Goal: Leave review/rating

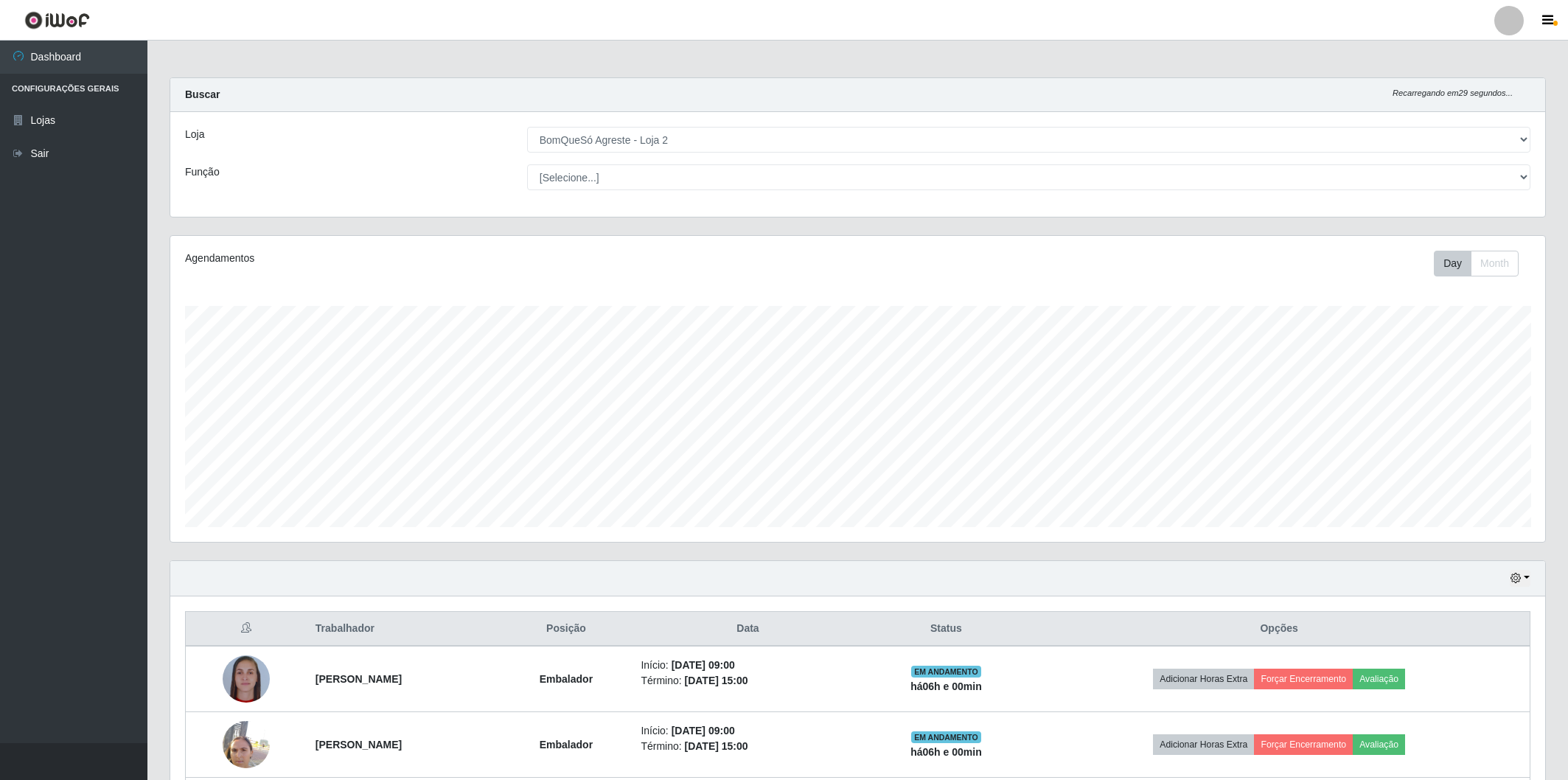
select select "214"
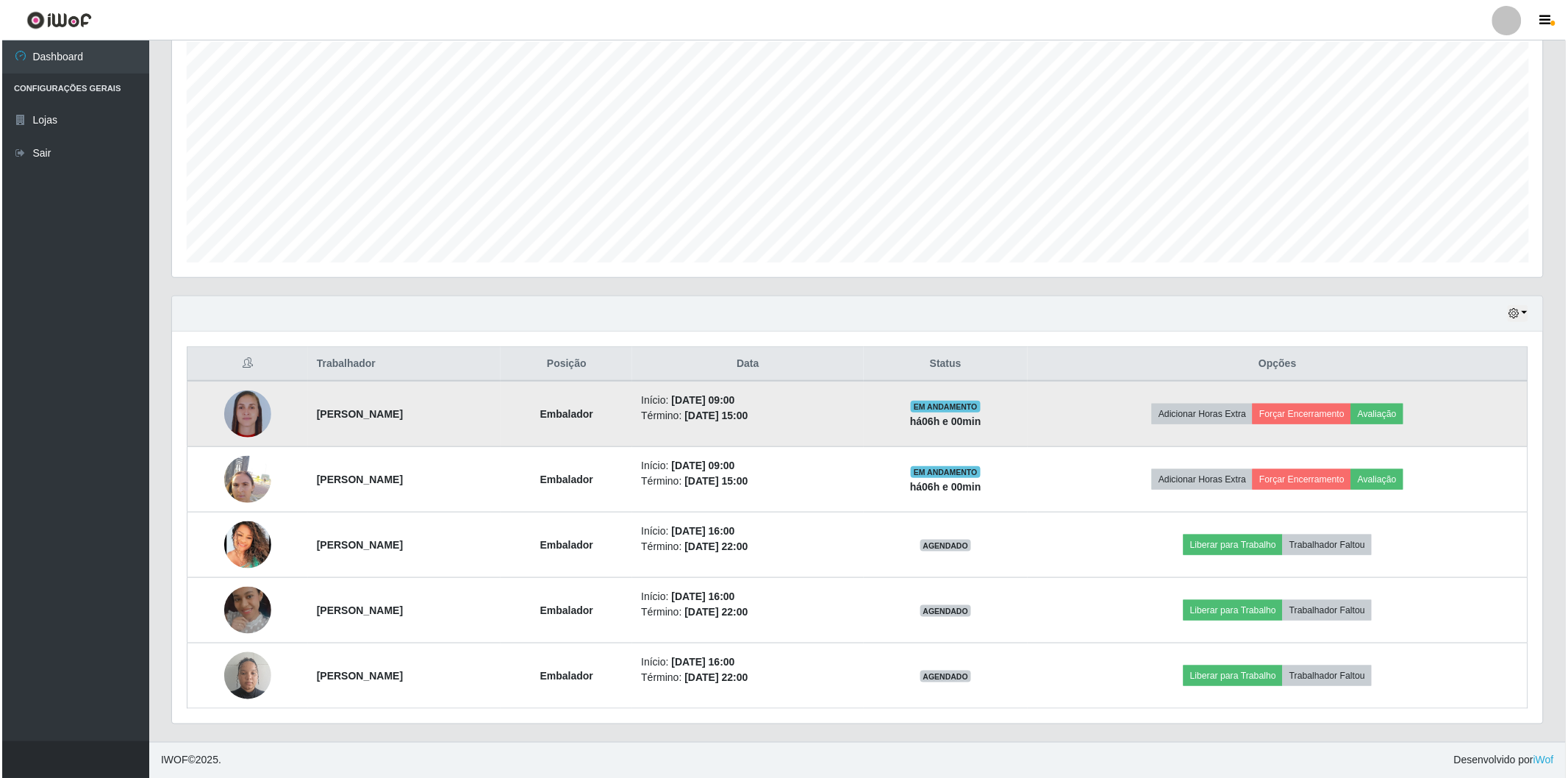
scroll to position [305, 1371]
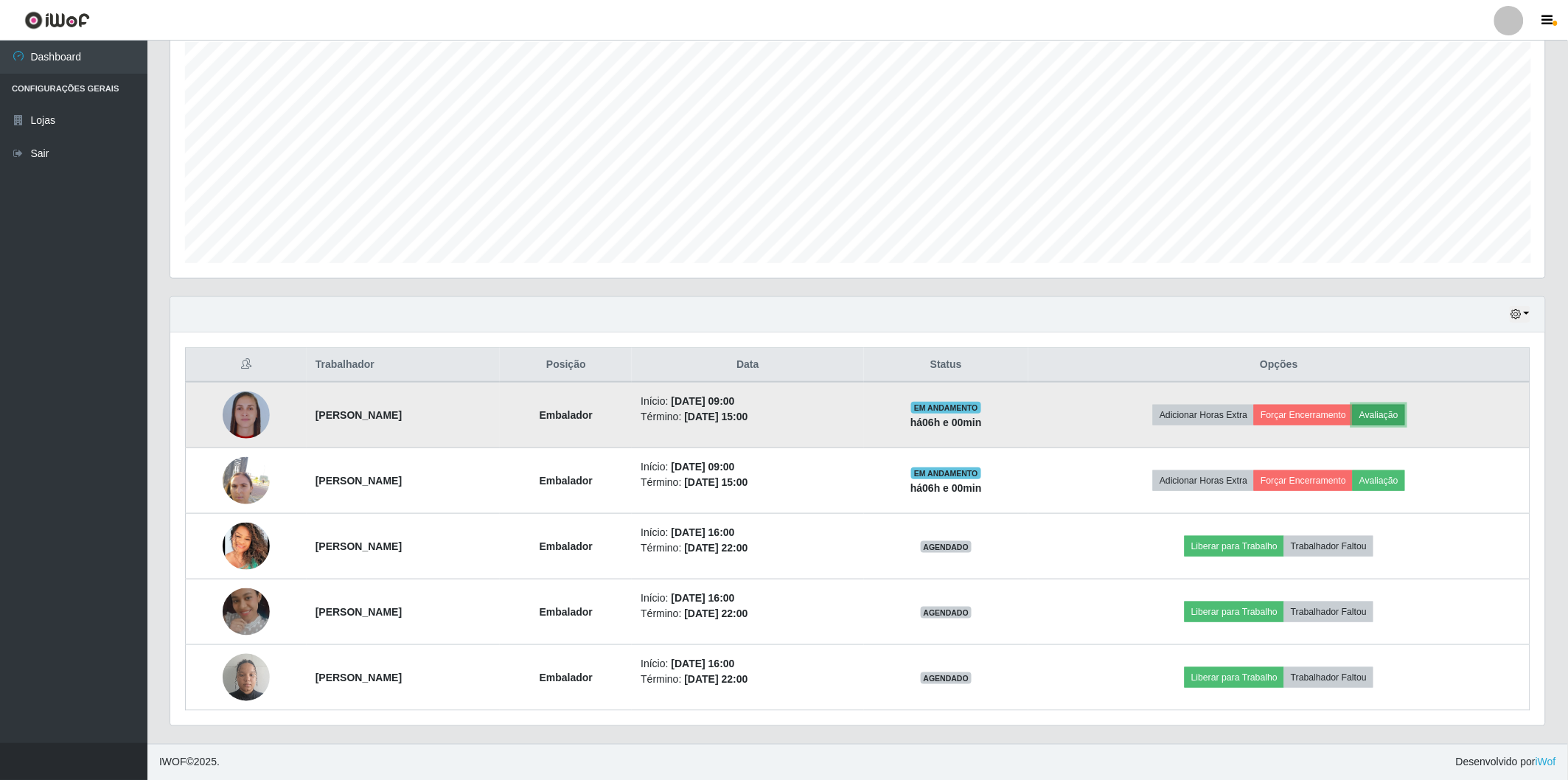
click at [1405, 419] on button "Avaliação" at bounding box center [1379, 415] width 52 height 21
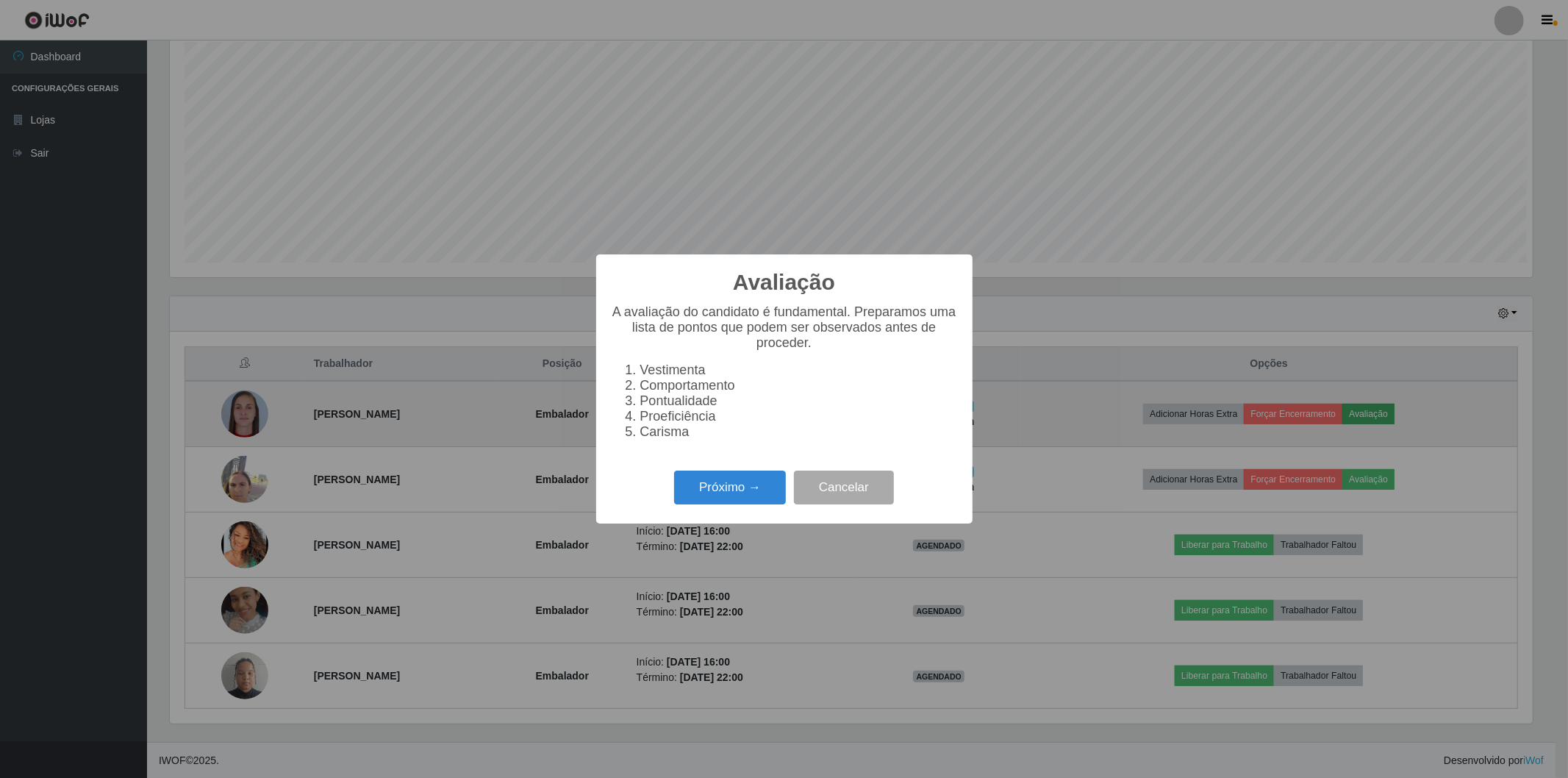
scroll to position [305, 1363]
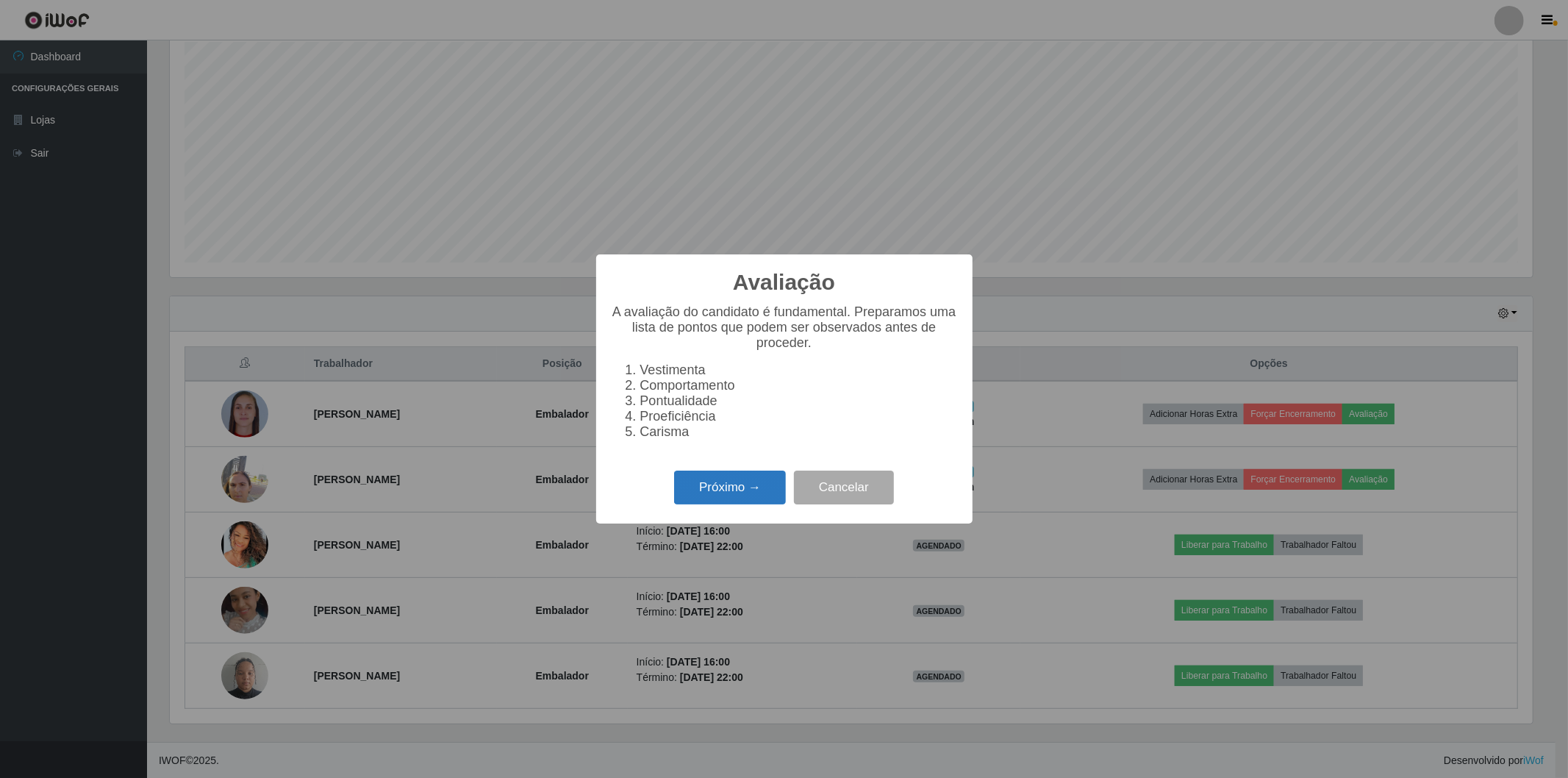
click at [713, 487] on button "Próximo →" at bounding box center [729, 489] width 112 height 35
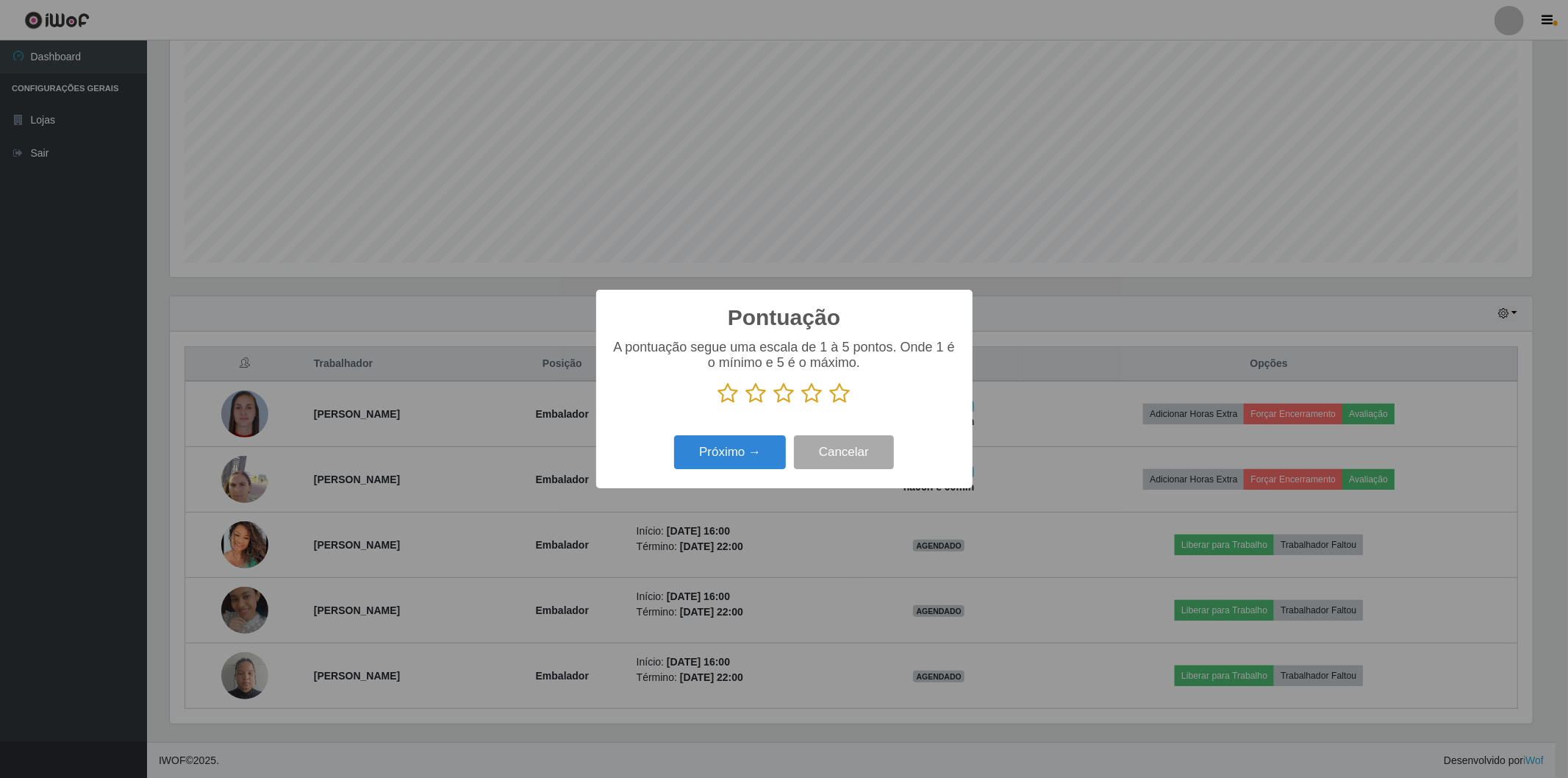
scroll to position [735199, 733818]
click at [850, 393] on p at bounding box center [785, 393] width 347 height 22
click at [836, 400] on icon at bounding box center [840, 393] width 21 height 22
click at [830, 404] on input "radio" at bounding box center [830, 404] width 0 height 0
click at [709, 453] on button "Próximo →" at bounding box center [729, 453] width 112 height 35
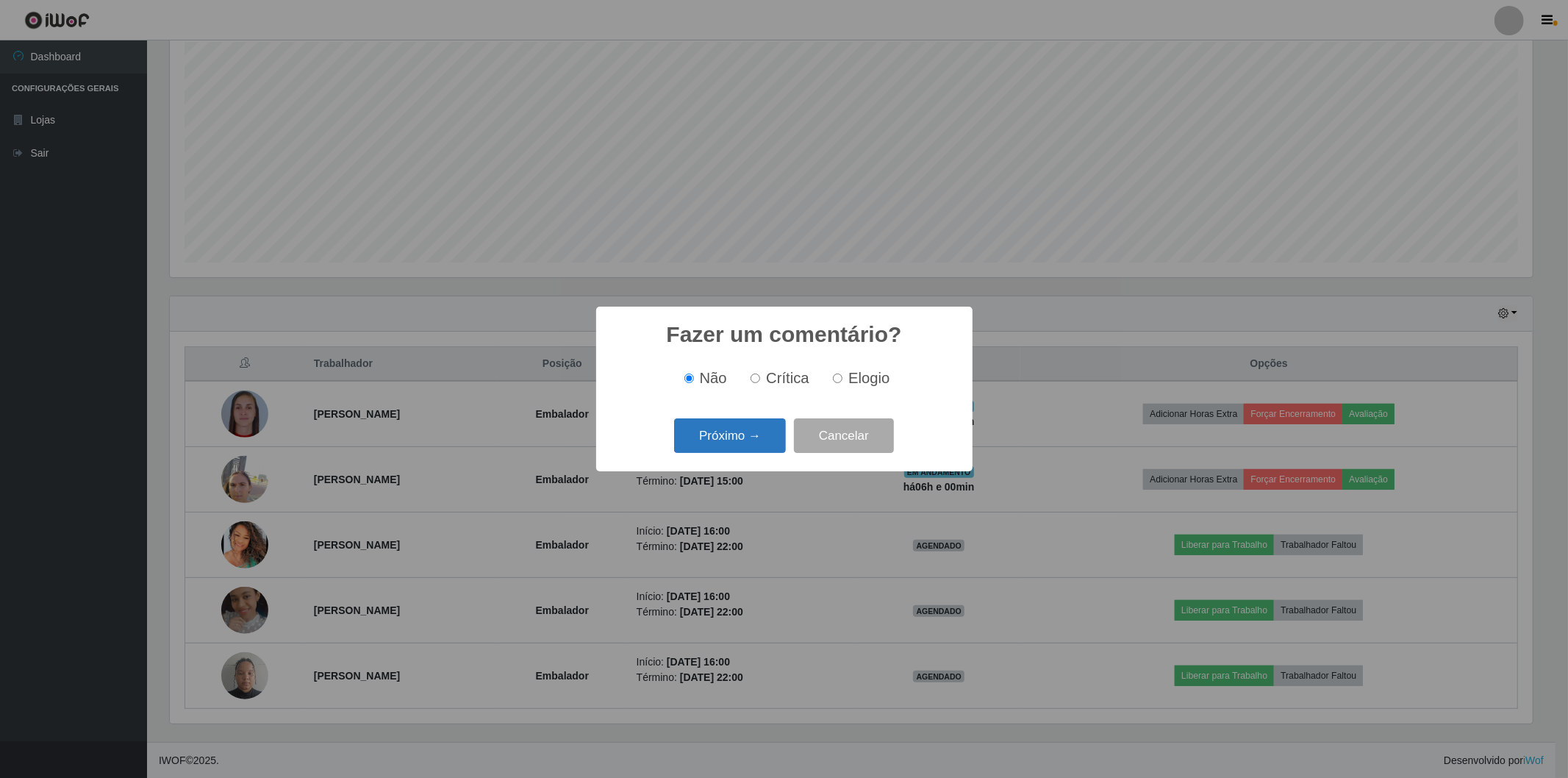
click at [714, 438] on button "Próximo →" at bounding box center [729, 436] width 112 height 35
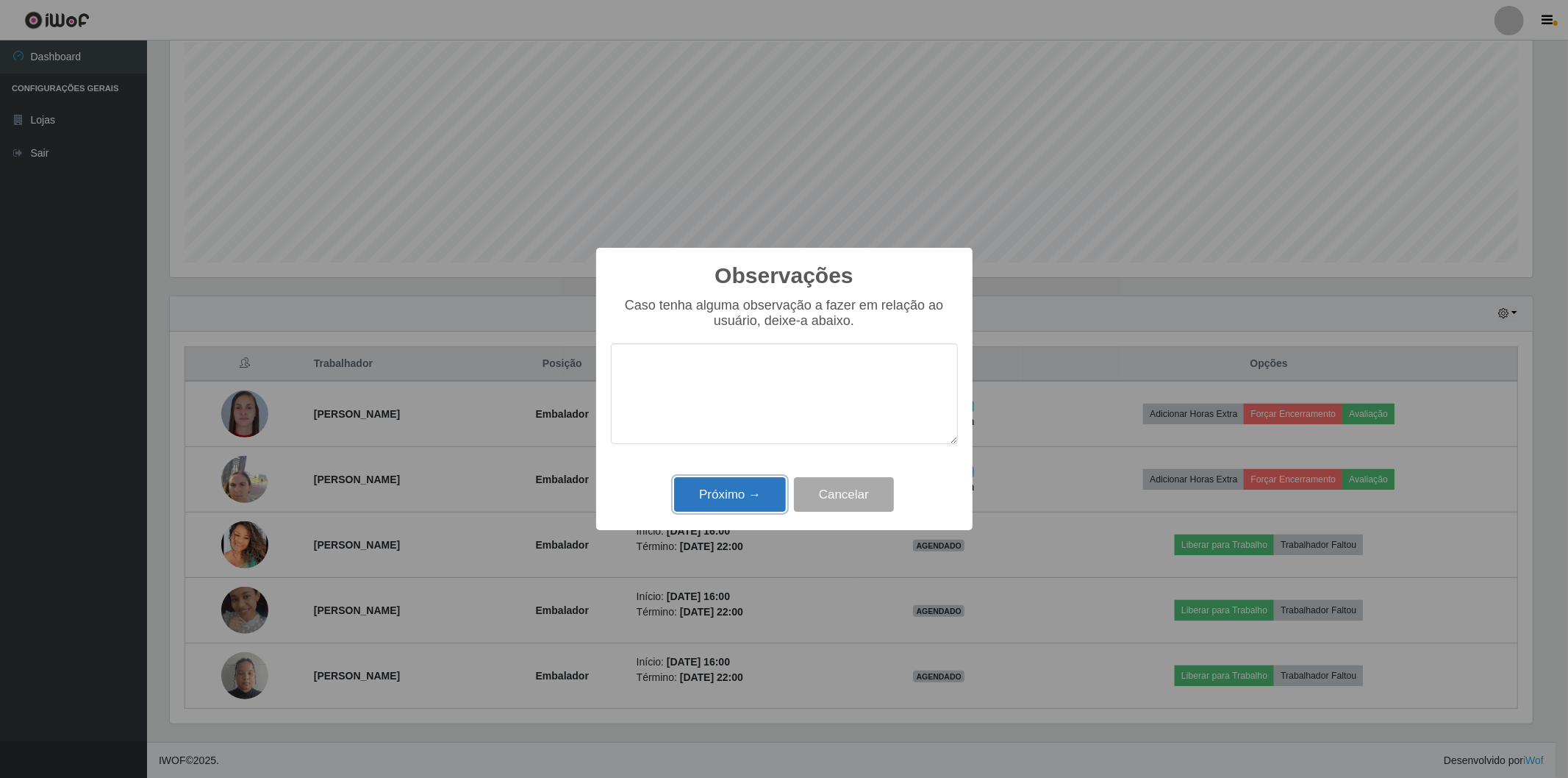
click at [736, 494] on button "Próximo →" at bounding box center [729, 495] width 112 height 35
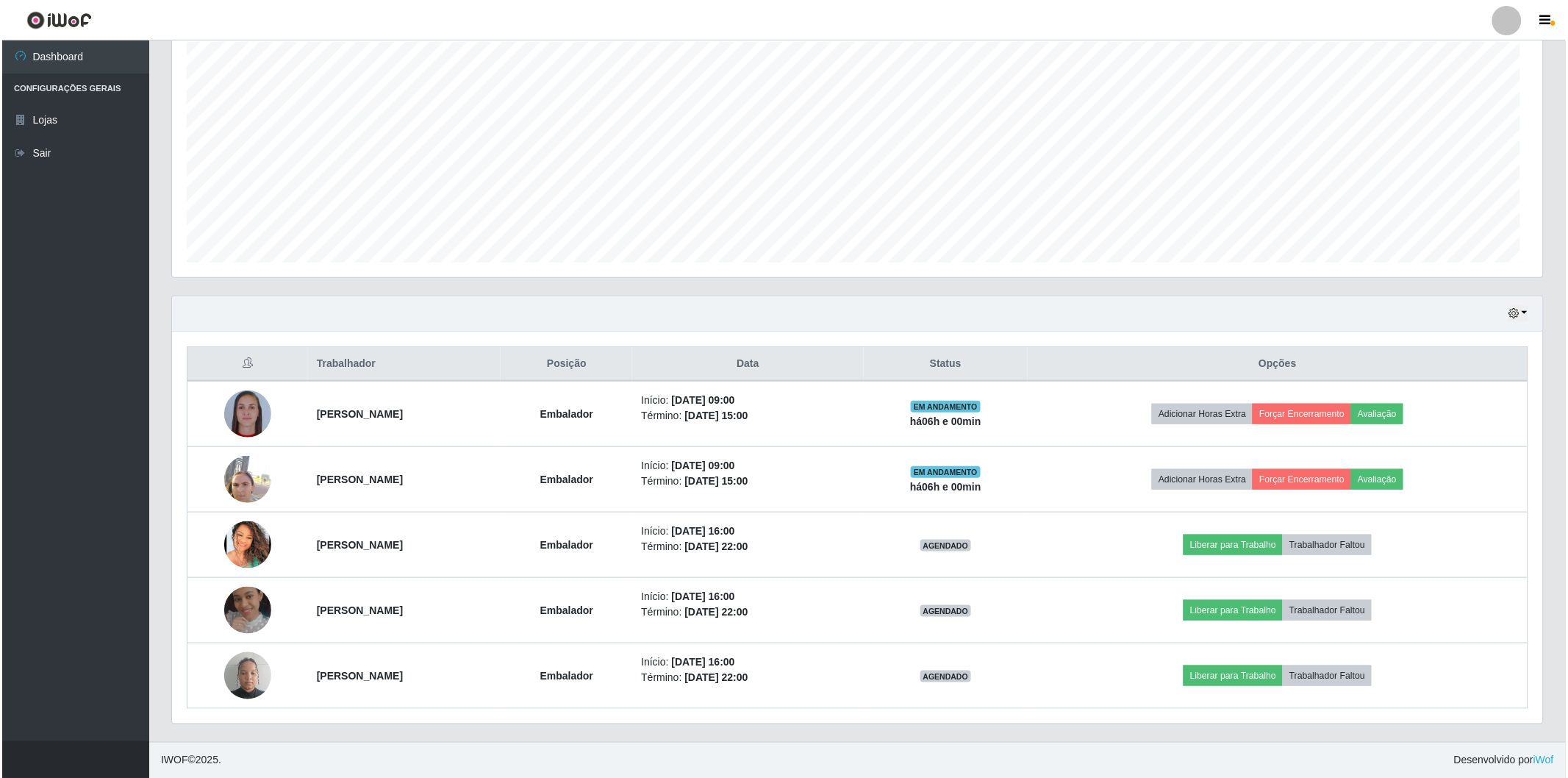
scroll to position [305, 1371]
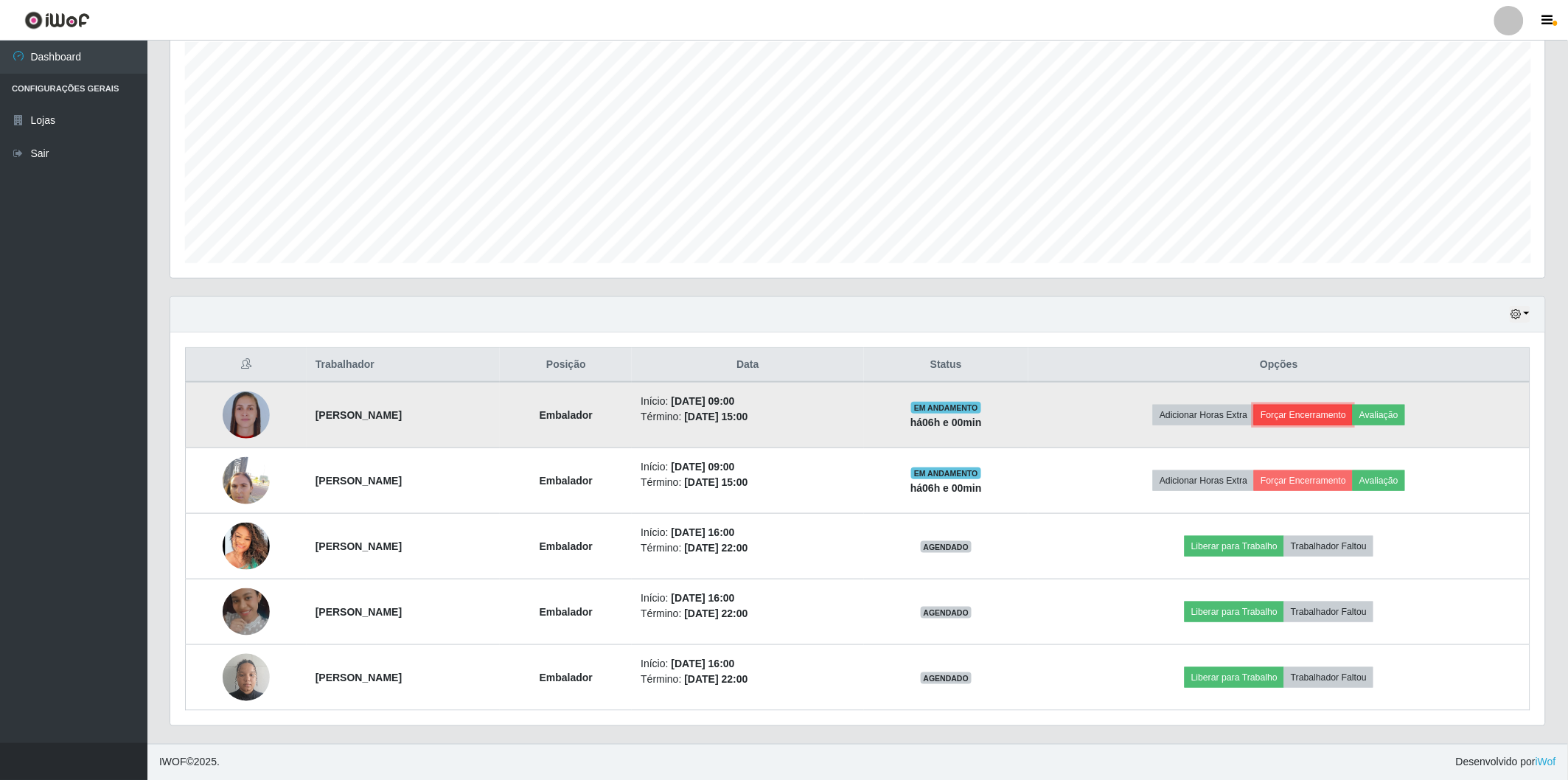
click at [1312, 410] on button "Forçar Encerramento" at bounding box center [1303, 415] width 99 height 21
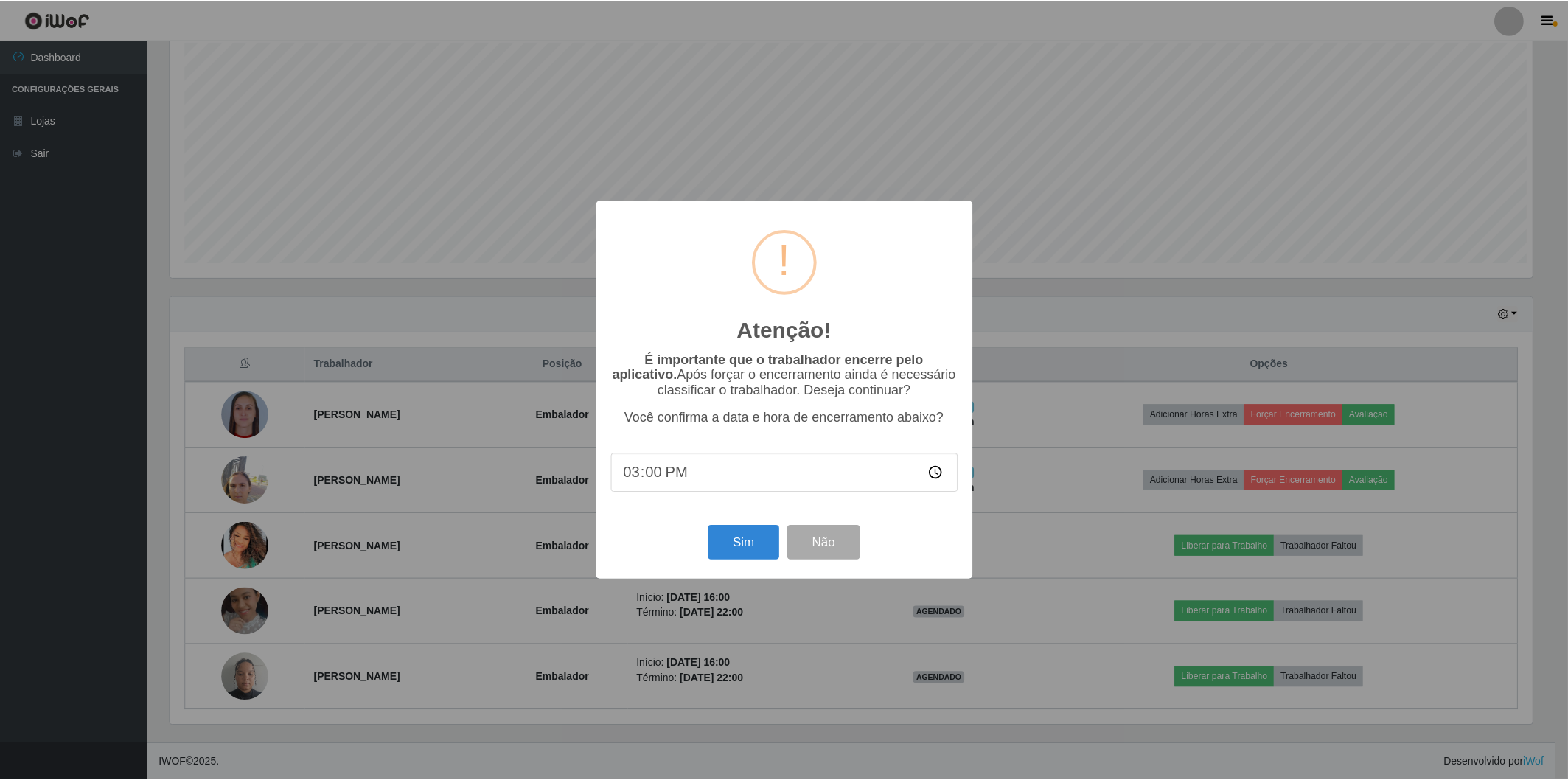
scroll to position [305, 1366]
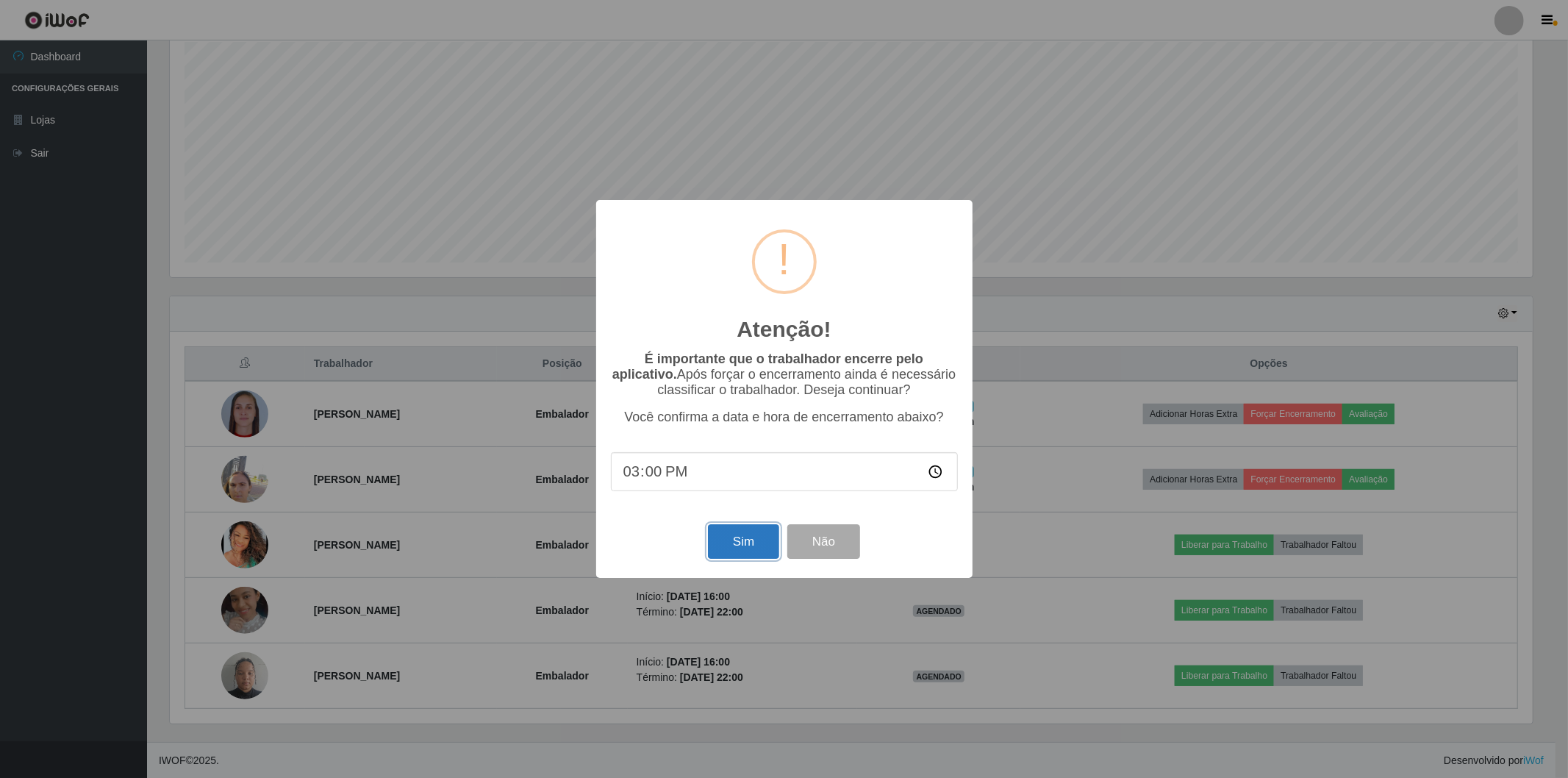
click at [751, 546] on button "Sim" at bounding box center [744, 542] width 71 height 35
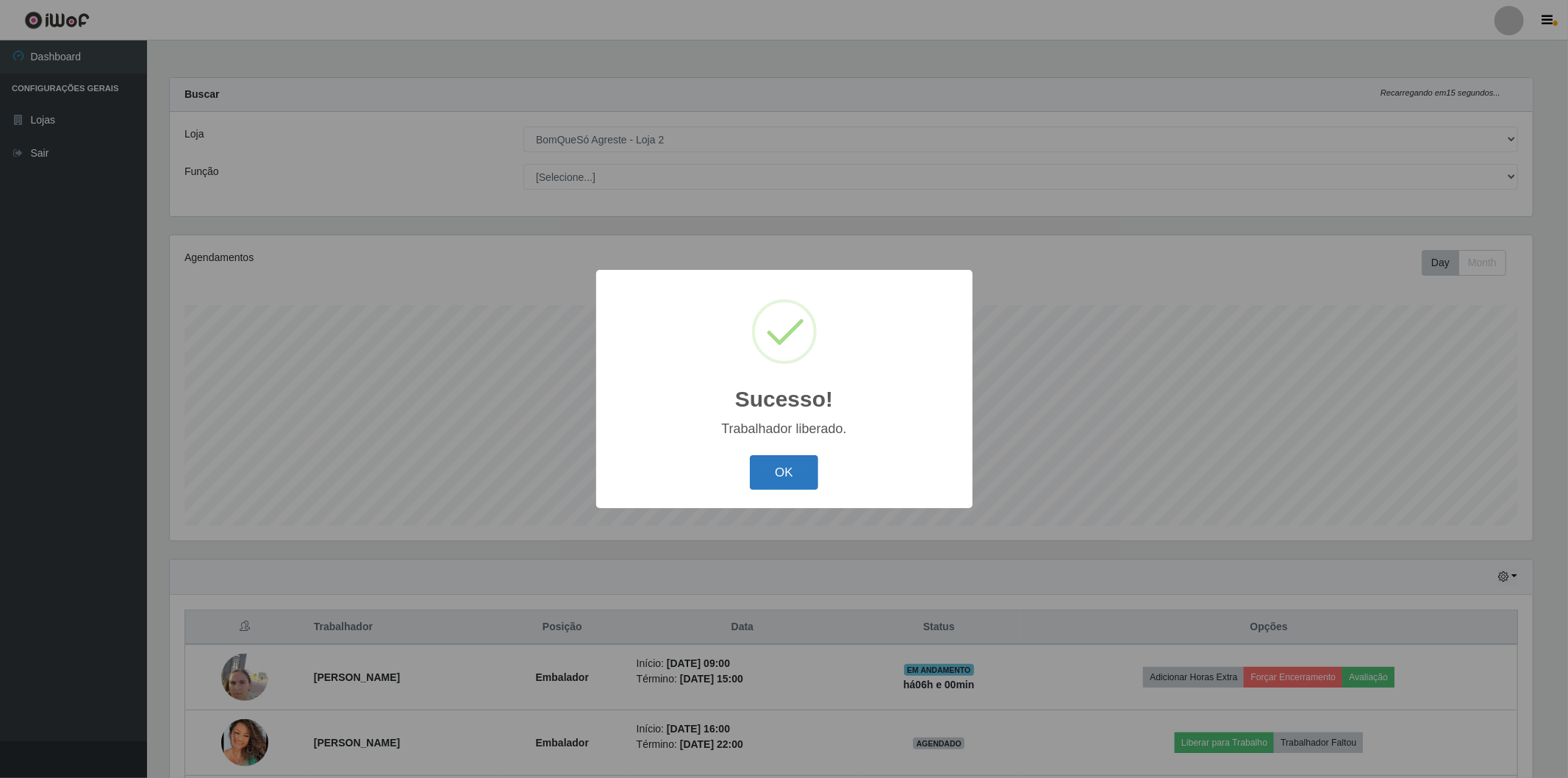
click at [782, 466] on button "OK" at bounding box center [784, 473] width 68 height 35
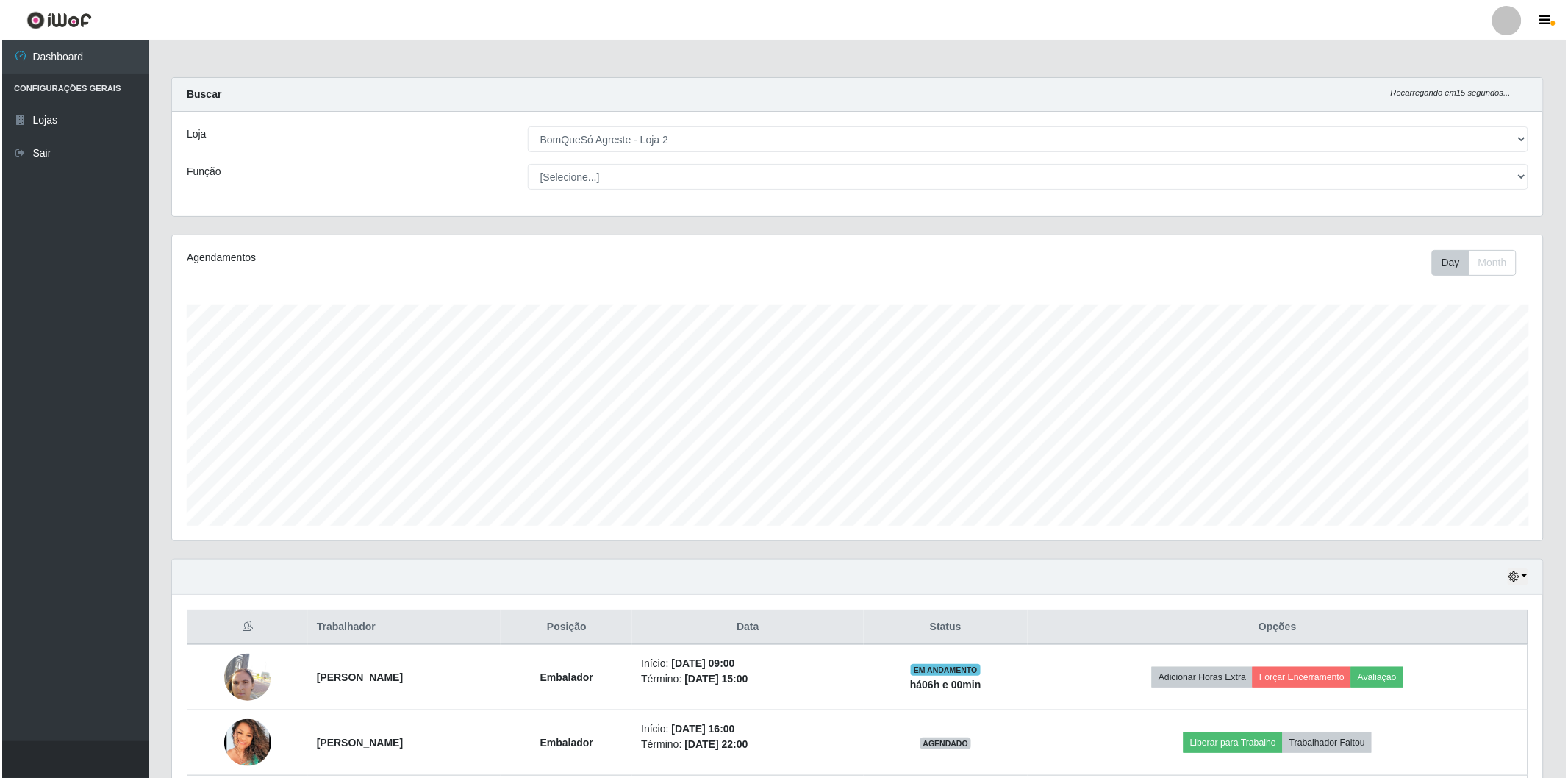
scroll to position [198, 0]
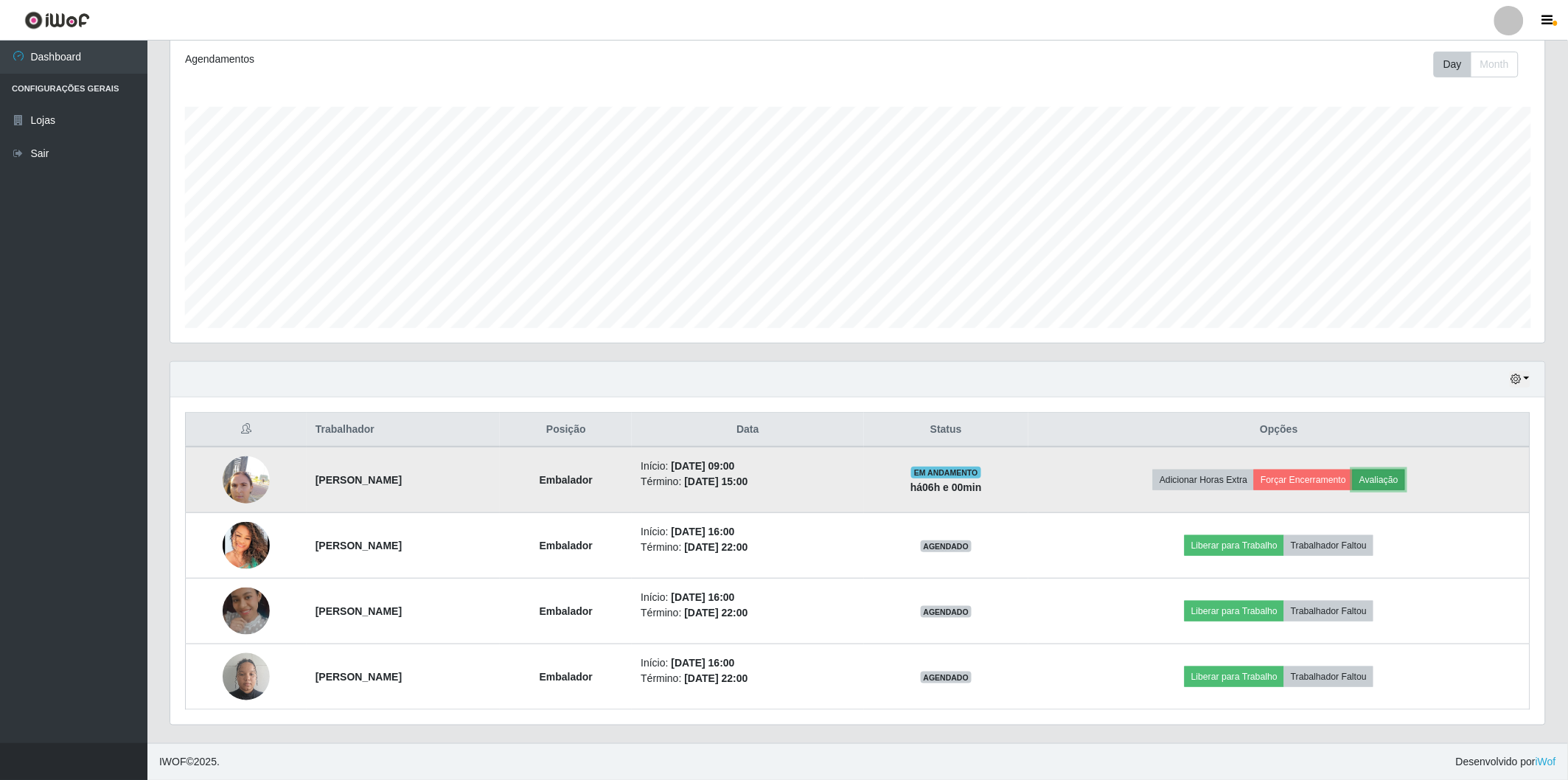
click at [1403, 483] on button "Avaliação" at bounding box center [1379, 480] width 52 height 21
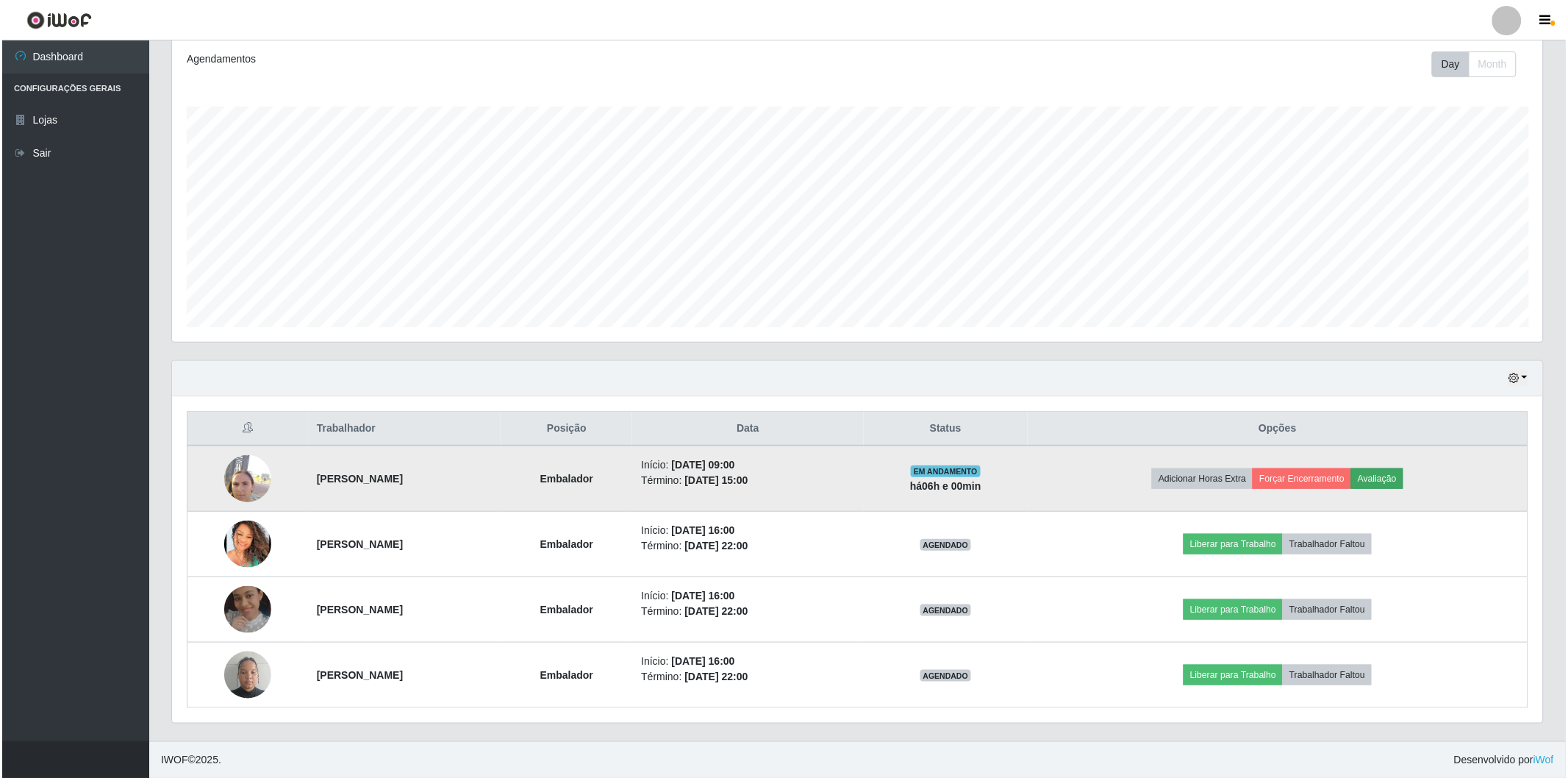
scroll to position [305, 1363]
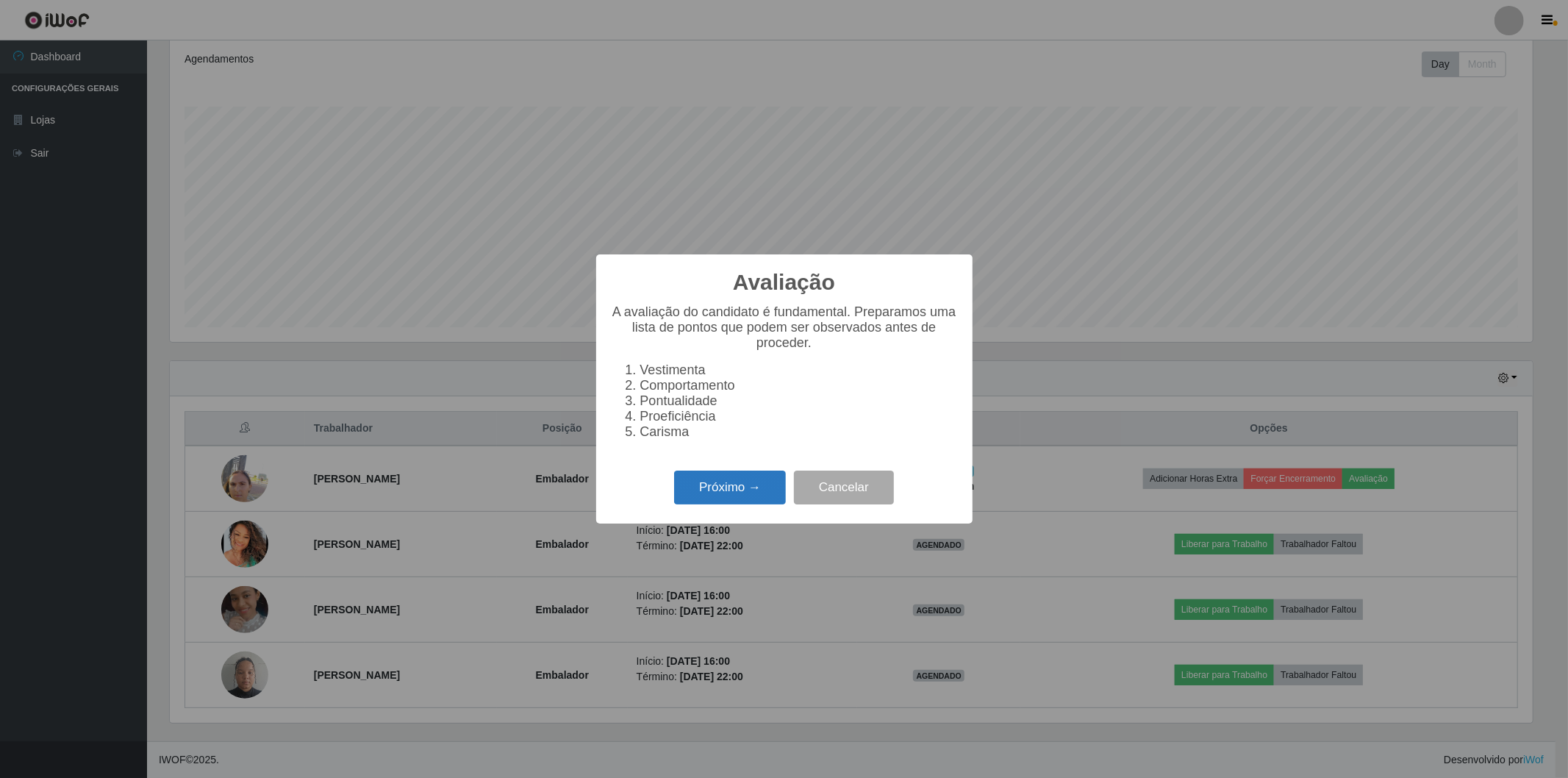
click at [736, 487] on button "Próximo →" at bounding box center [729, 489] width 112 height 35
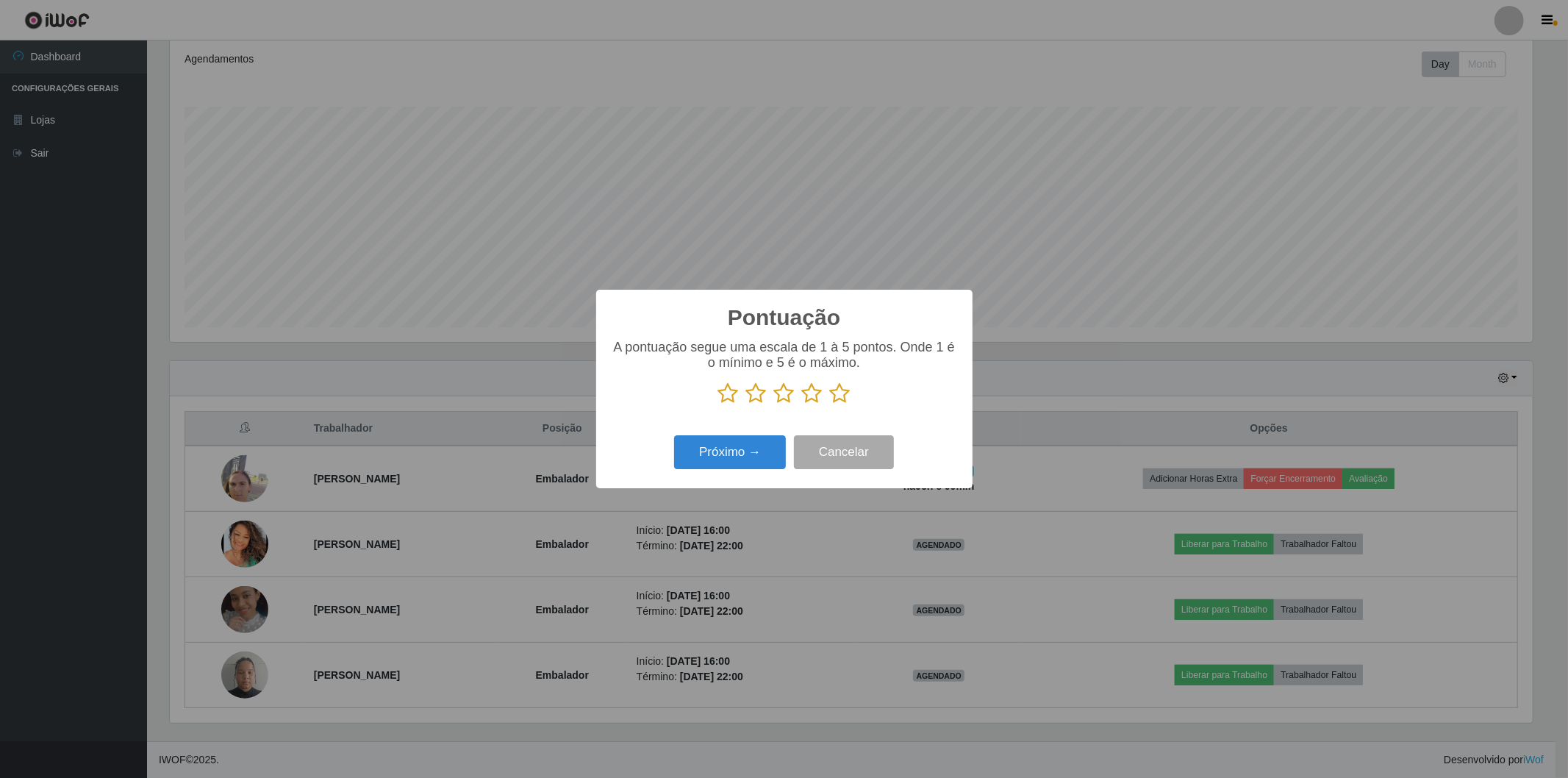
scroll to position [735199, 733818]
click at [836, 397] on icon at bounding box center [840, 393] width 21 height 22
click at [830, 404] on input "radio" at bounding box center [830, 404] width 0 height 0
click at [755, 467] on button "Próximo →" at bounding box center [729, 453] width 112 height 35
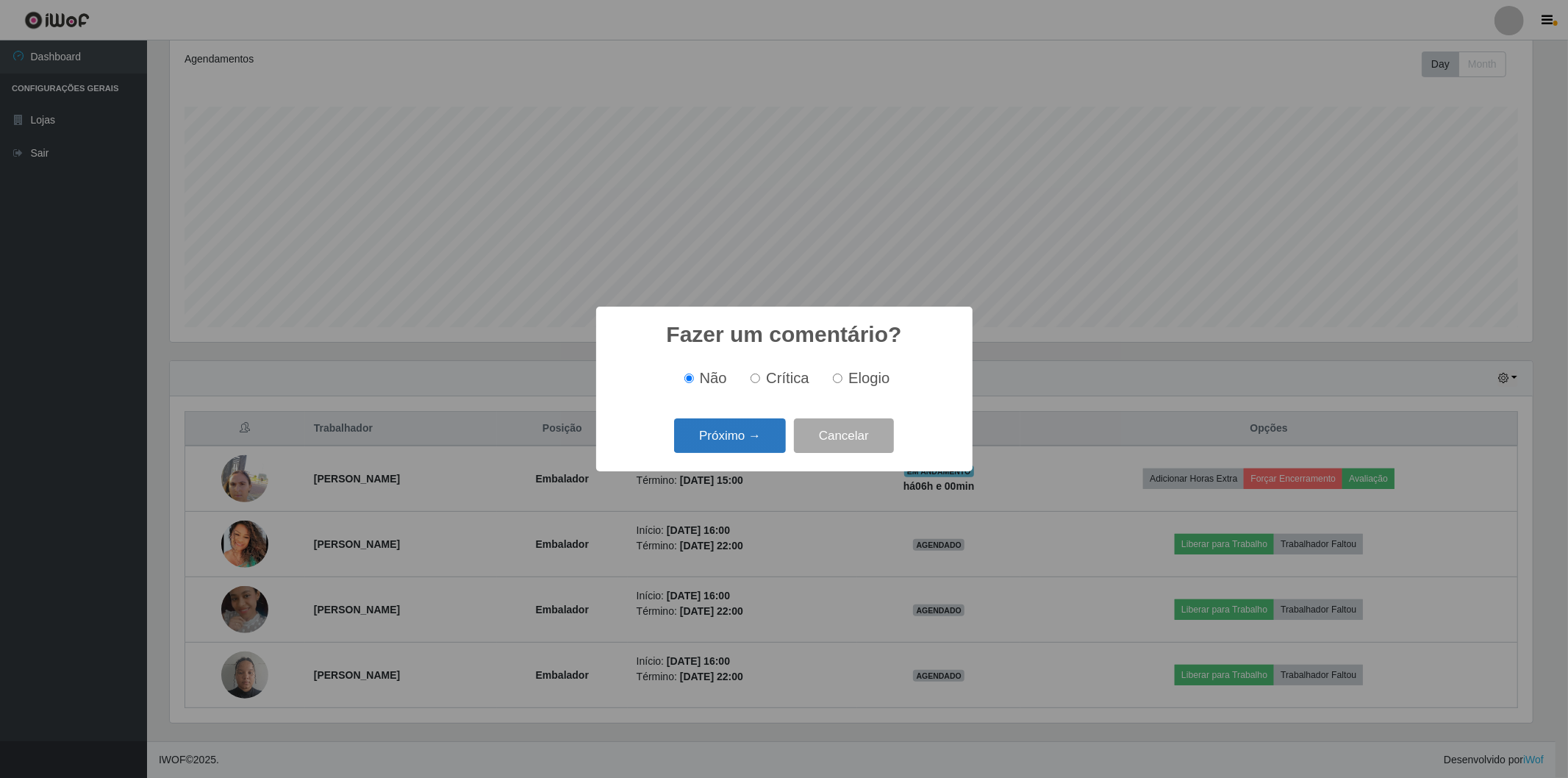
click at [721, 443] on button "Próximo →" at bounding box center [729, 436] width 112 height 35
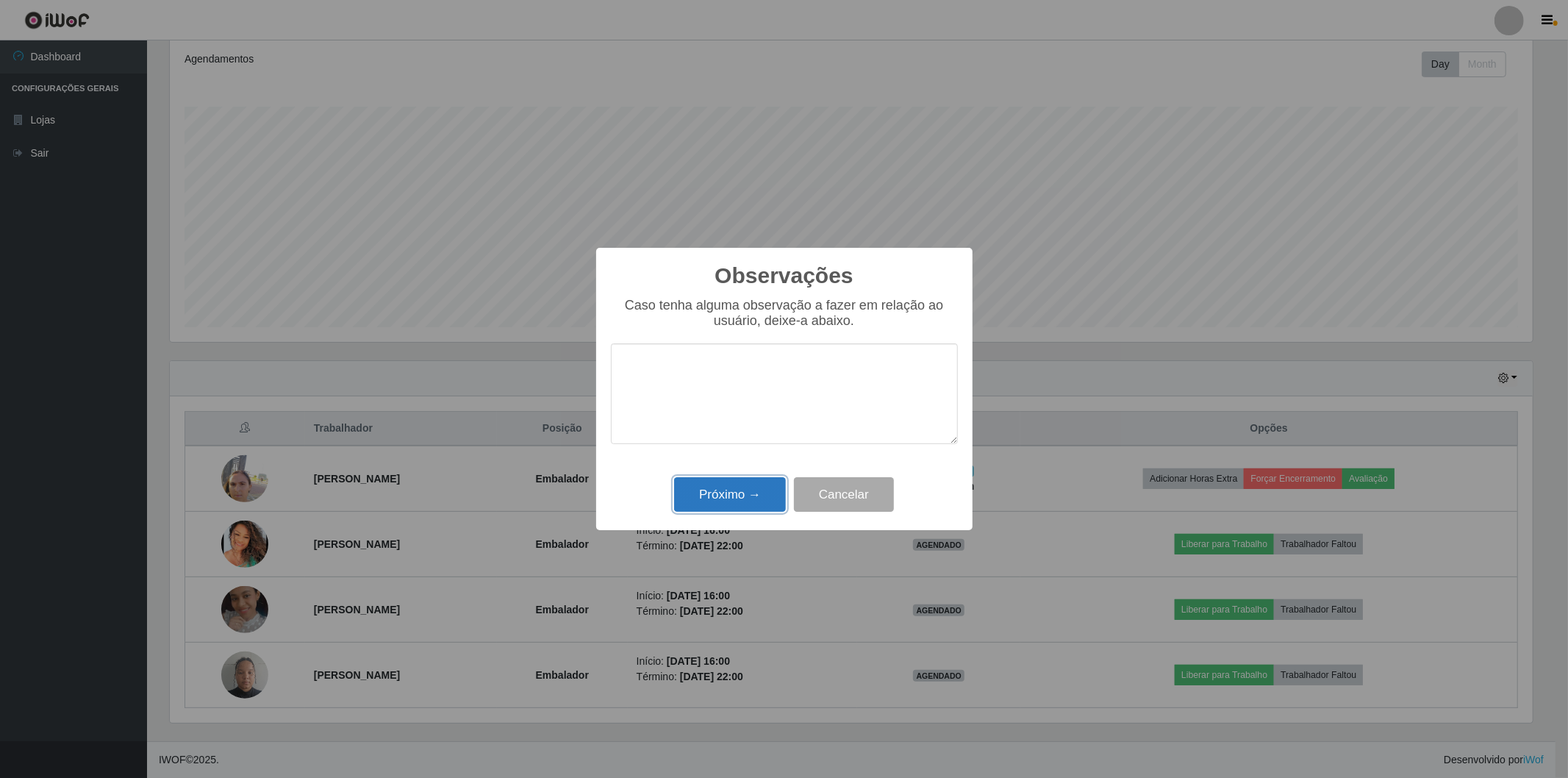
click at [725, 486] on button "Próximo →" at bounding box center [729, 495] width 112 height 35
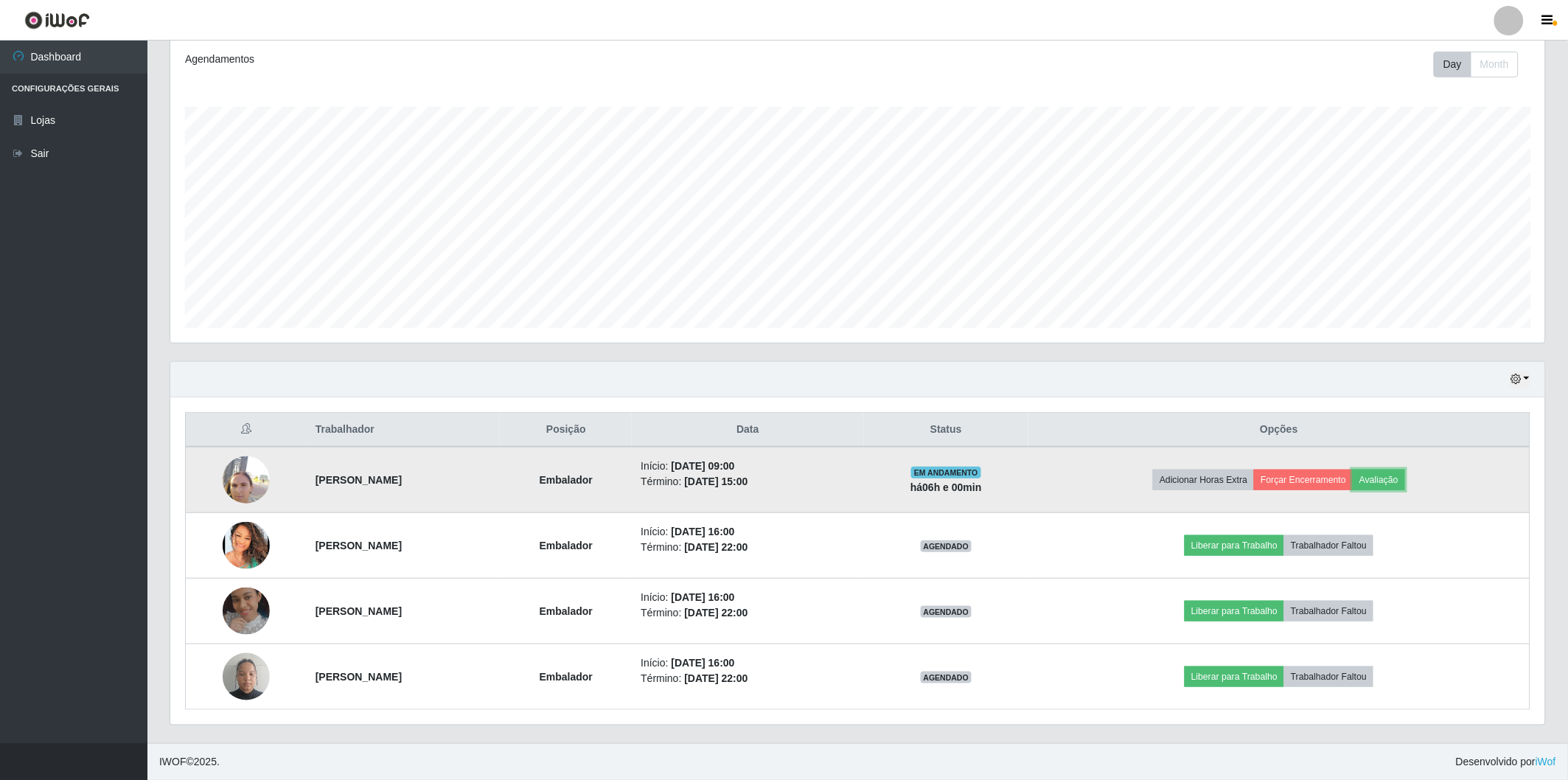
scroll to position [305, 1375]
click at [1332, 474] on button "Forçar Encerramento" at bounding box center [1303, 480] width 99 height 21
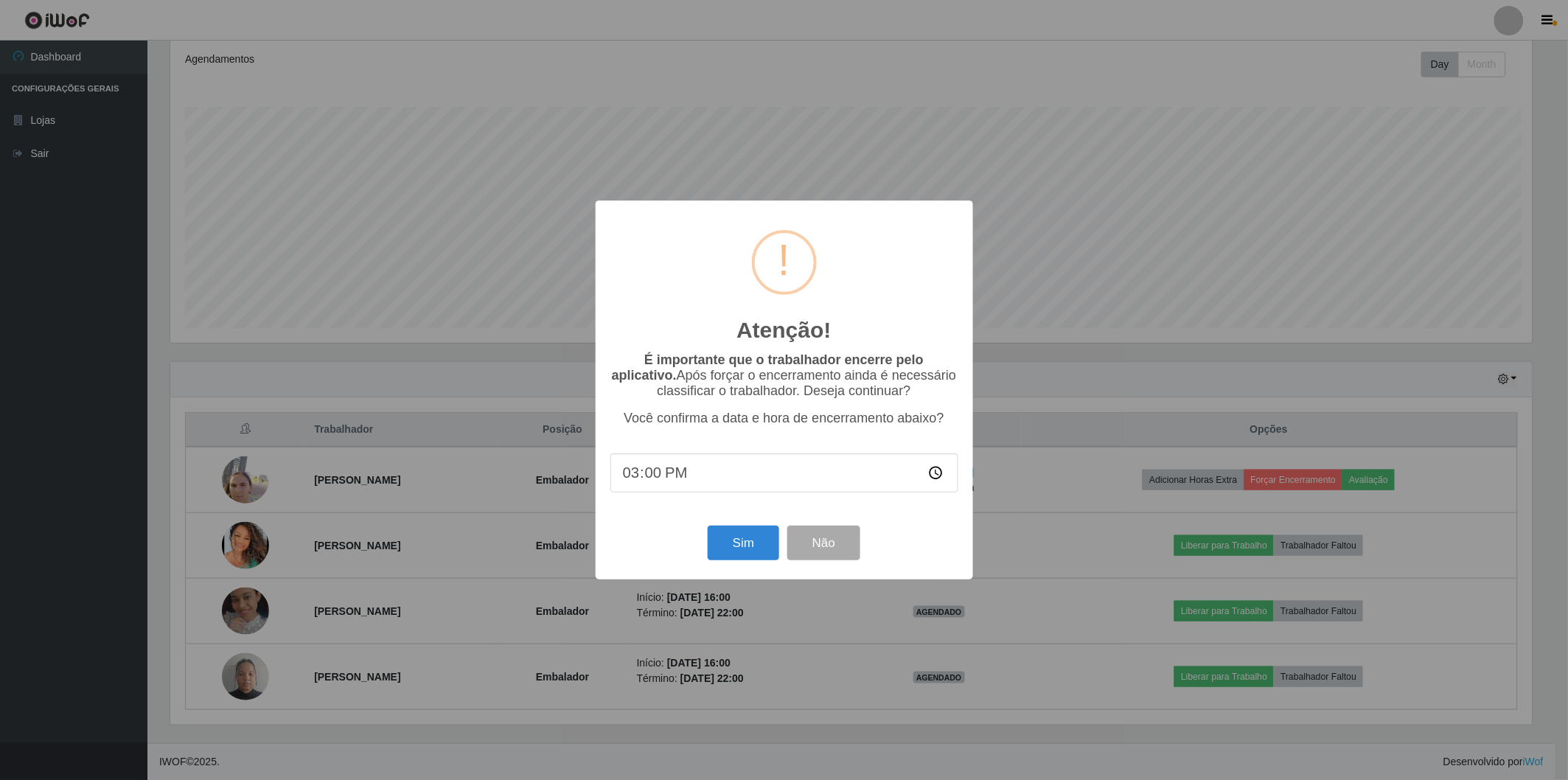
scroll to position [305, 1366]
click at [753, 549] on button "Sim" at bounding box center [745, 543] width 72 height 35
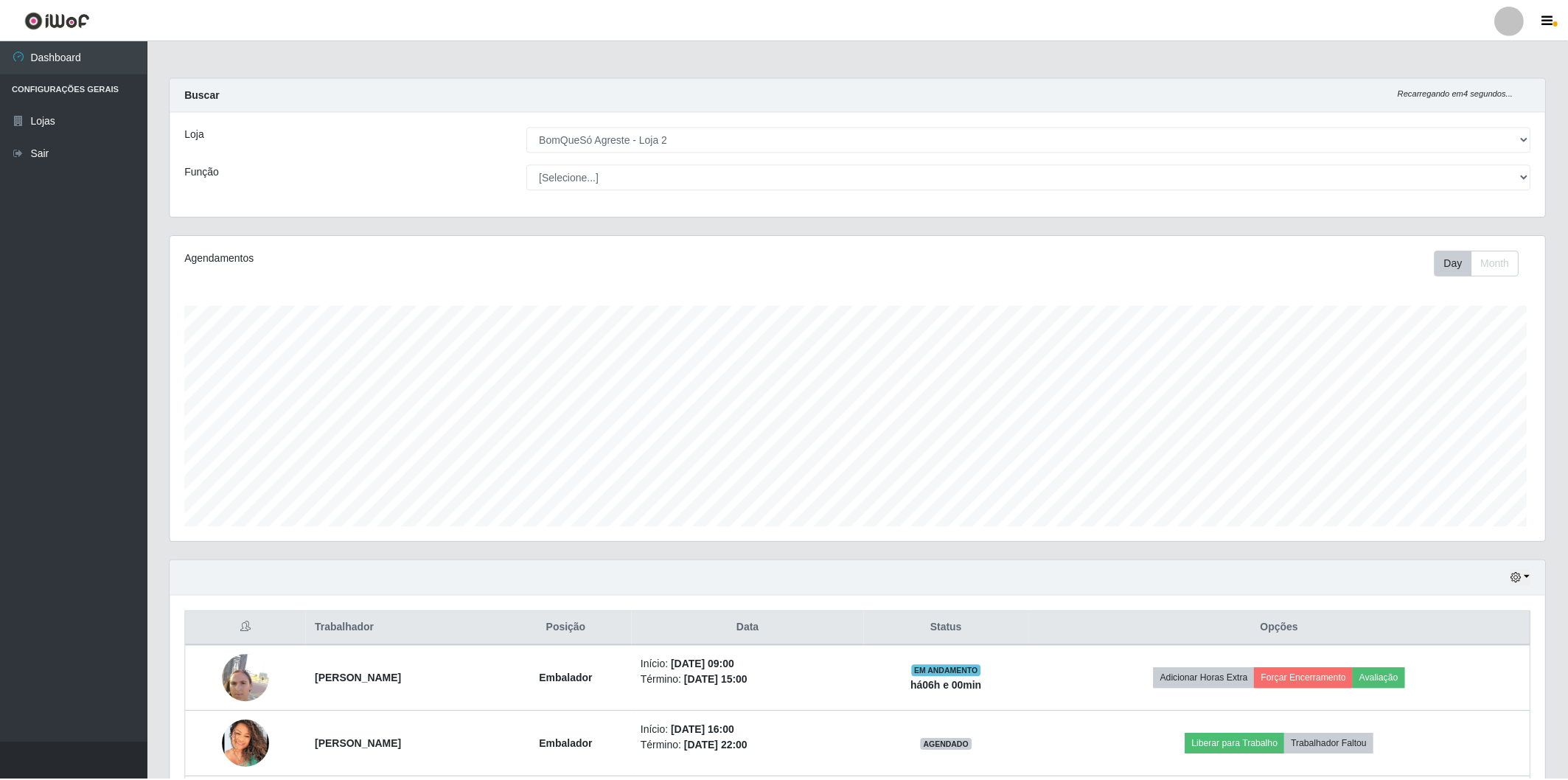
scroll to position [0, 0]
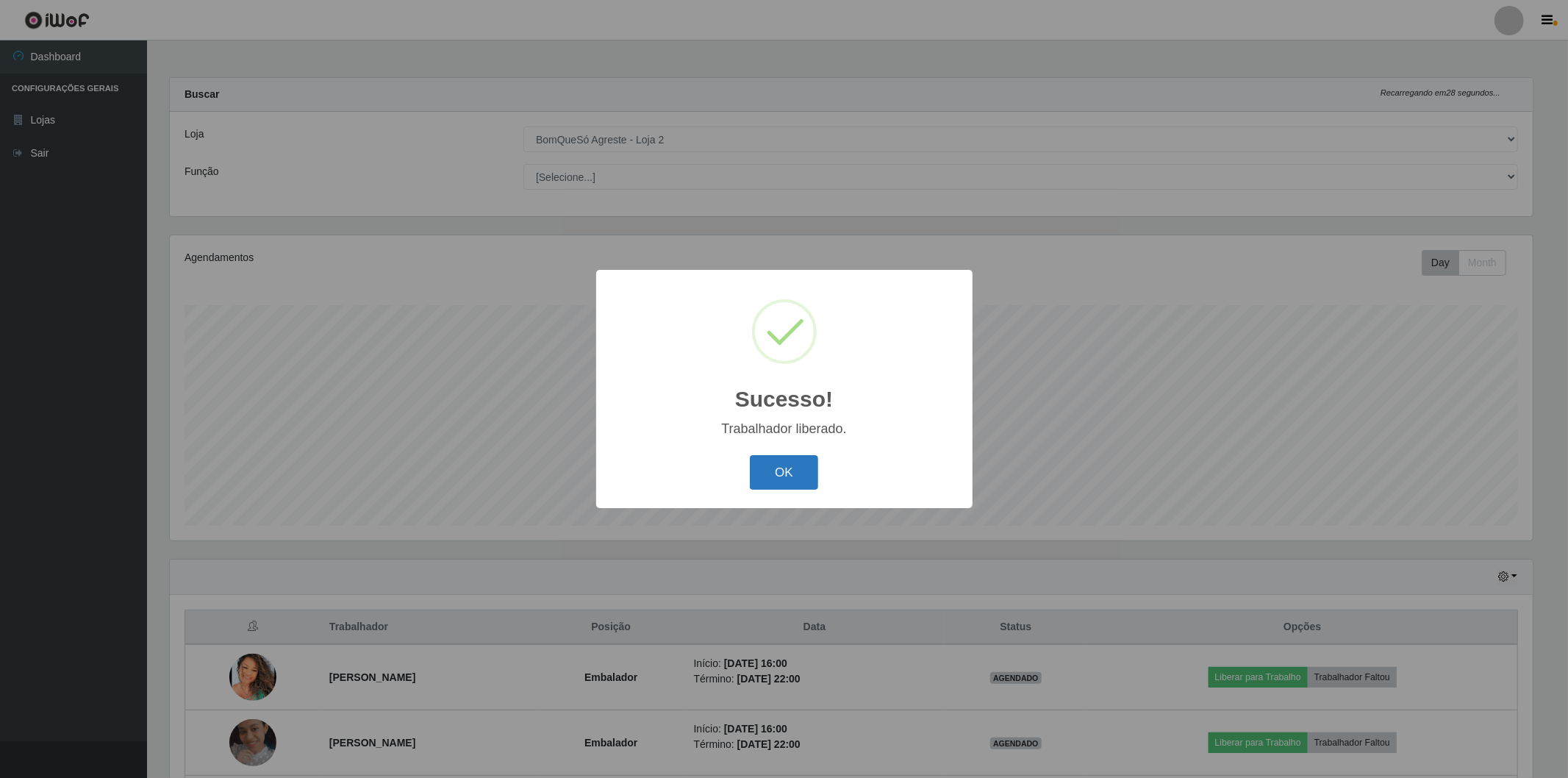
click at [777, 468] on button "OK" at bounding box center [784, 473] width 68 height 35
